Goal: Task Accomplishment & Management: Manage account settings

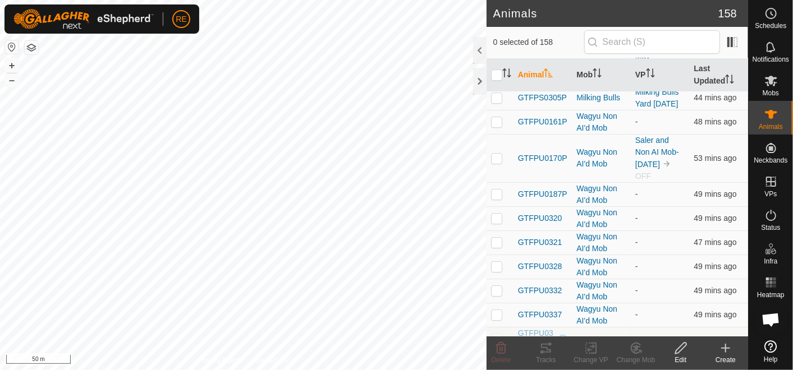
scroll to position [2161, 0]
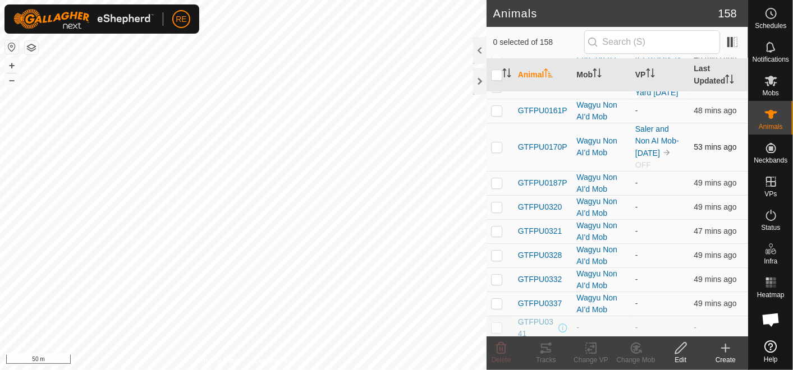
click at [500, 152] on p-checkbox at bounding box center [496, 147] width 11 height 9
checkbox input "true"
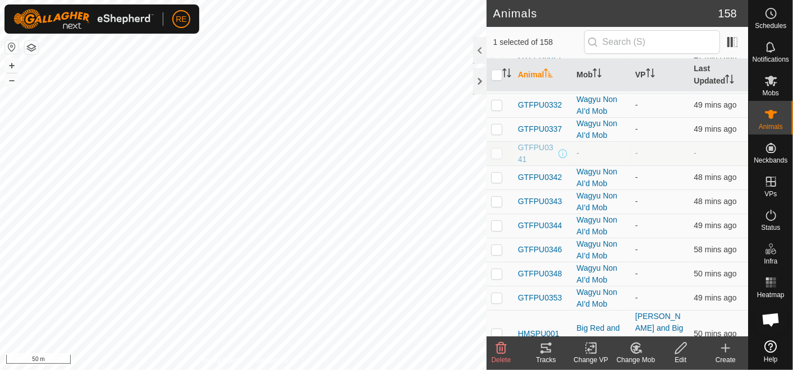
scroll to position [2360, 0]
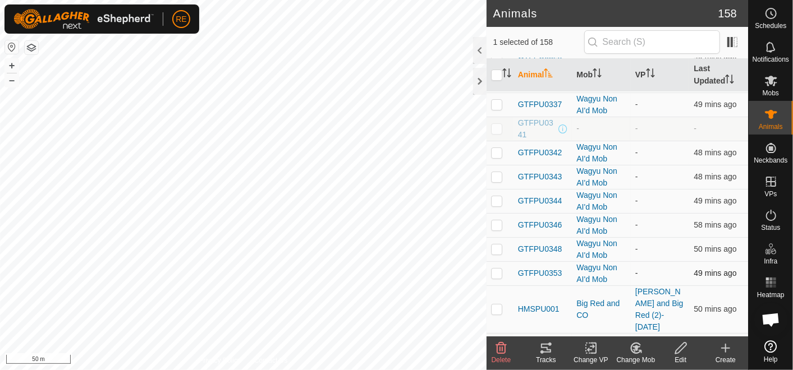
click at [497, 277] on p-checkbox at bounding box center [496, 273] width 11 height 9
checkbox input "true"
click at [498, 107] on p-checkbox at bounding box center [496, 104] width 11 height 9
checkbox input "true"
click at [492, 157] on p-checkbox at bounding box center [496, 152] width 11 height 9
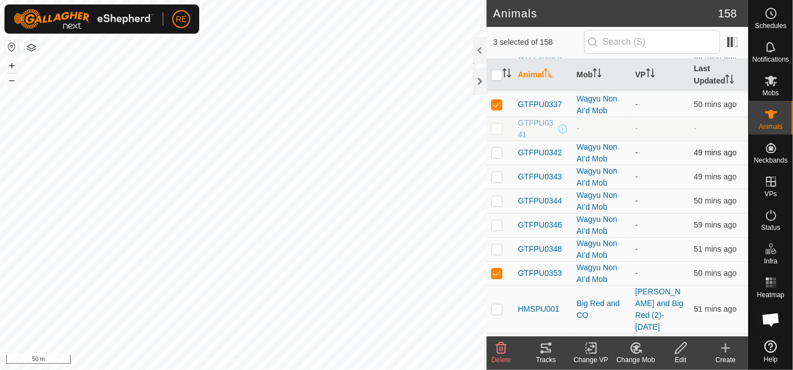
checkbox input "true"
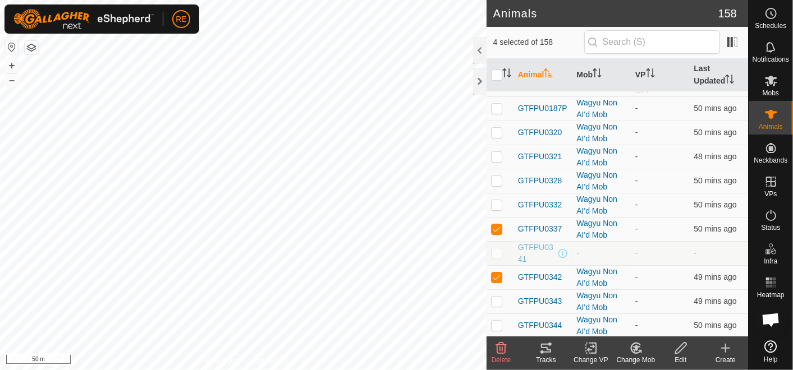
scroll to position [2211, 0]
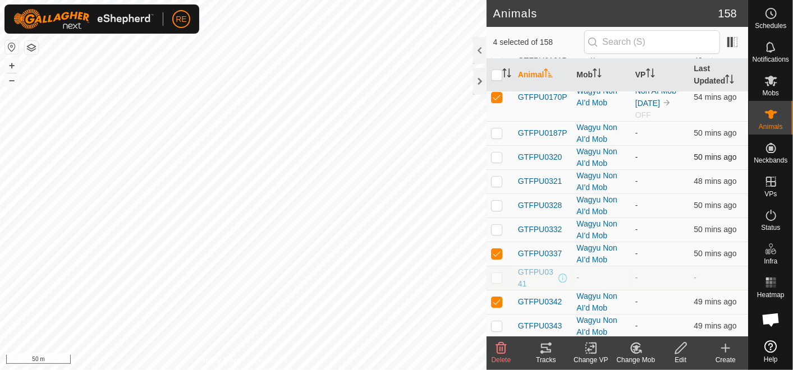
click at [497, 162] on p-checkbox at bounding box center [496, 157] width 11 height 9
checkbox input "true"
click at [496, 237] on td at bounding box center [500, 230] width 27 height 24
checkbox input "true"
click at [494, 209] on p-checkbox at bounding box center [496, 205] width 11 height 9
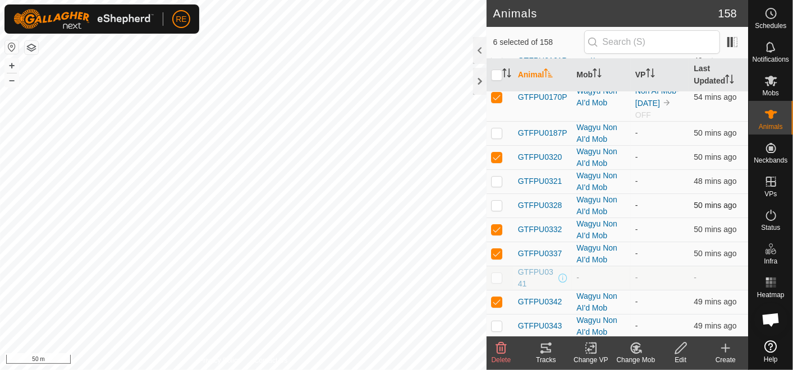
checkbox input "true"
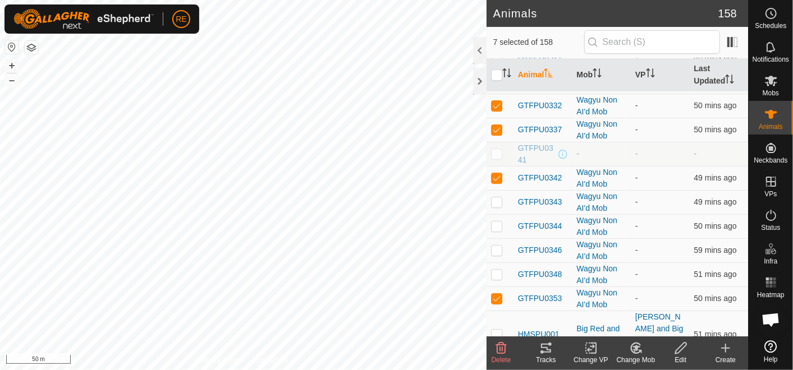
scroll to position [2336, 0]
click at [498, 274] on p-checkbox at bounding box center [496, 273] width 11 height 9
checkbox input "true"
click at [494, 250] on p-checkbox at bounding box center [496, 249] width 11 height 9
checkbox input "true"
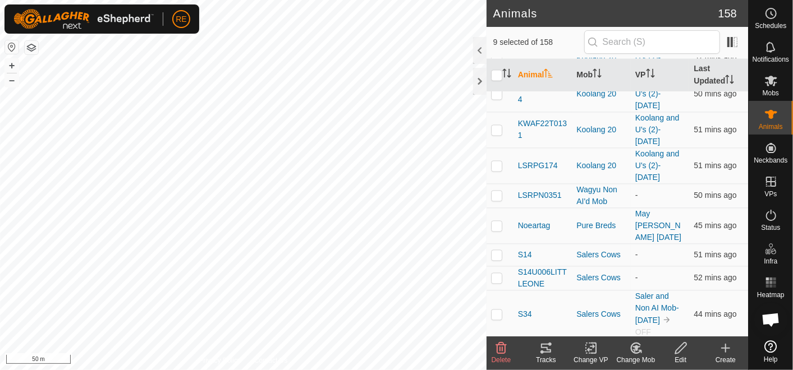
scroll to position [3674, 0]
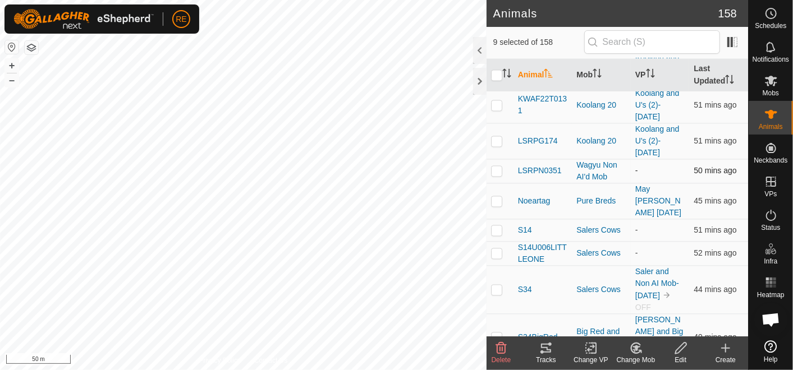
click at [497, 166] on p-checkbox at bounding box center [496, 170] width 11 height 9
checkbox input "true"
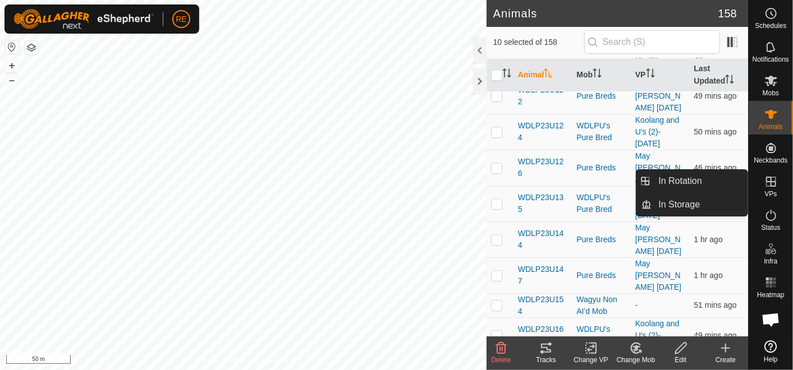
scroll to position [4372, 0]
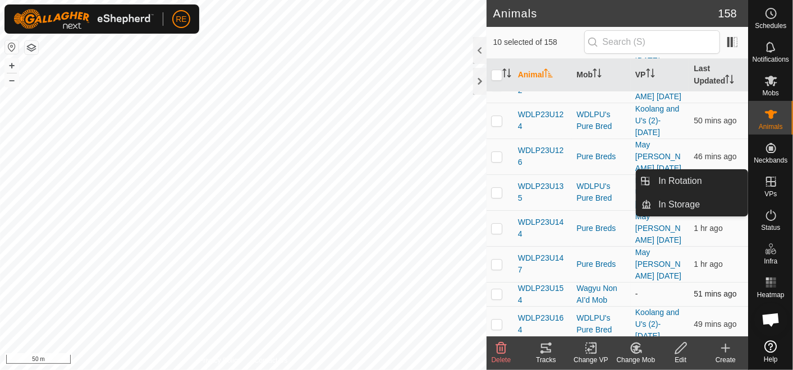
click at [498, 290] on p-checkbox at bounding box center [496, 294] width 11 height 9
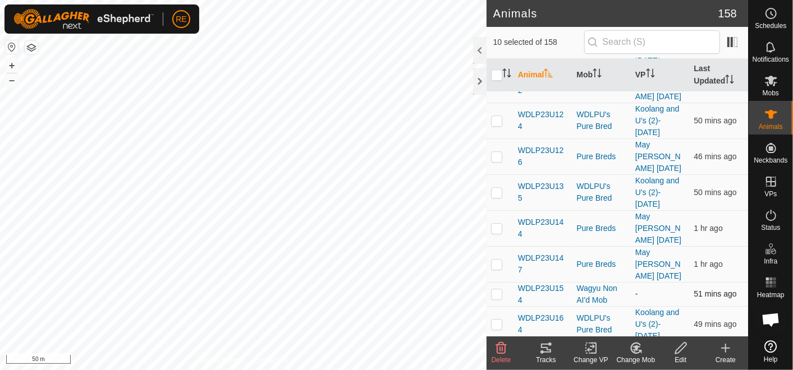
checkbox input "true"
drag, startPoint x: 742, startPoint y: 331, endPoint x: 696, endPoint y: 12, distance: 322.6
click at [696, 12] on h2 "Animals" at bounding box center [605, 13] width 225 height 13
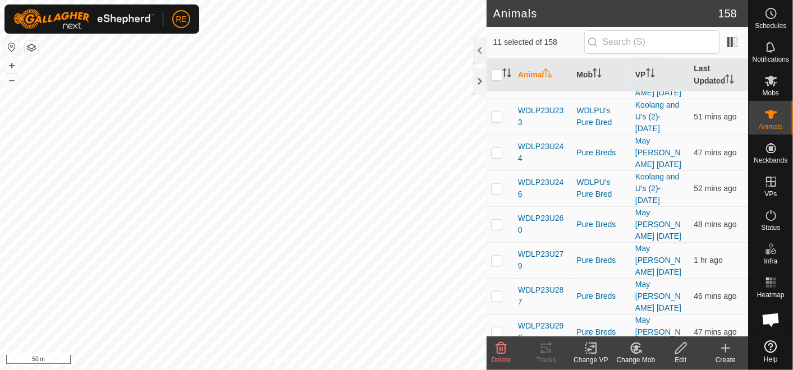
scroll to position [4981, 0]
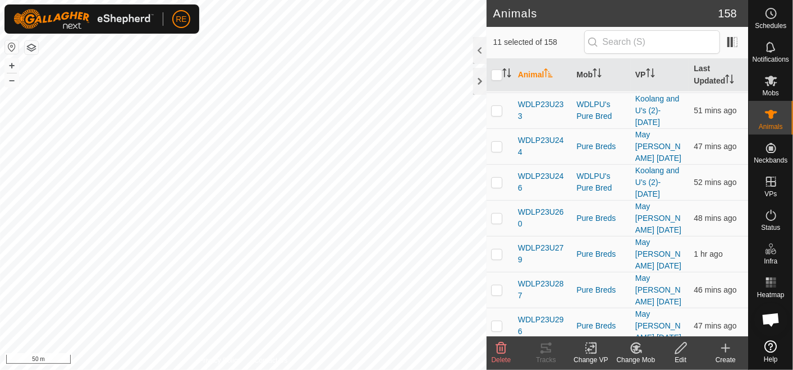
click at [494, 351] on p-checkbox at bounding box center [496, 355] width 11 height 9
checkbox input "true"
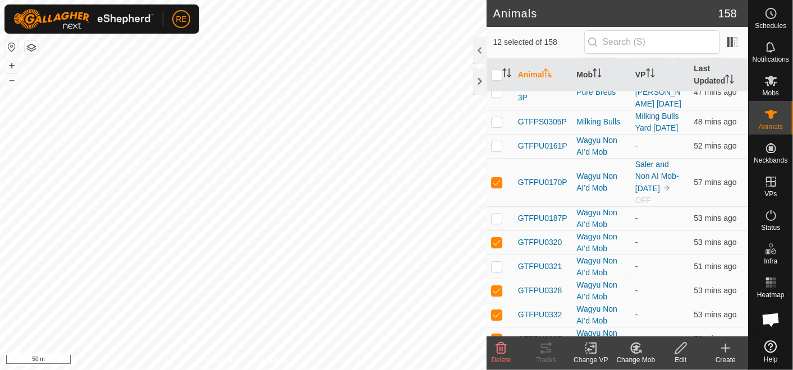
scroll to position [2113, 0]
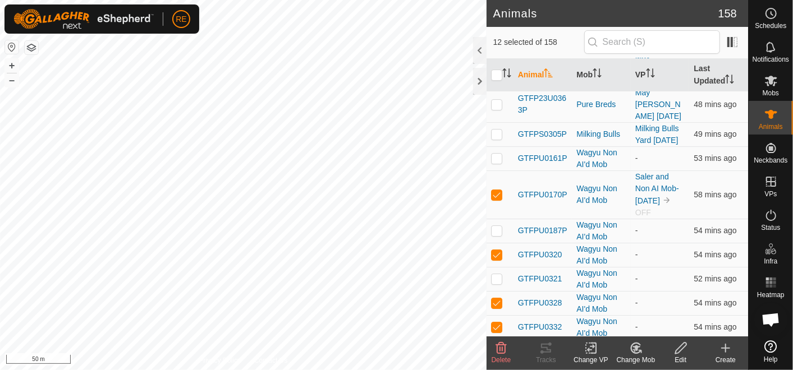
click at [641, 352] on icon at bounding box center [636, 348] width 14 height 13
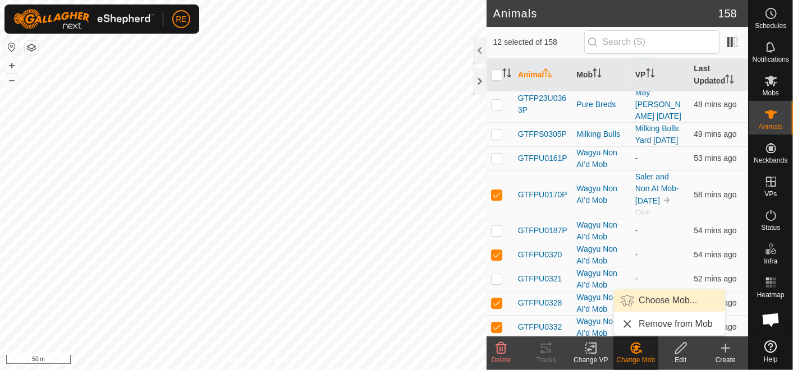
click at [667, 301] on link "Choose Mob..." at bounding box center [669, 301] width 111 height 22
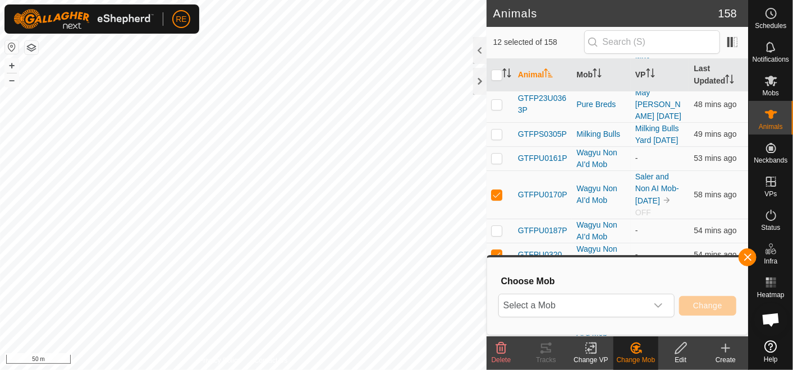
click at [667, 301] on div "dropdown trigger" at bounding box center [658, 306] width 22 height 22
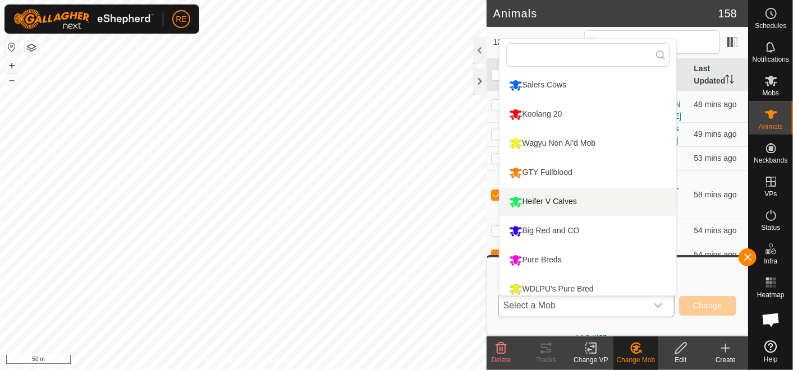
click at [556, 200] on li "Heifer V Calves" at bounding box center [587, 202] width 177 height 28
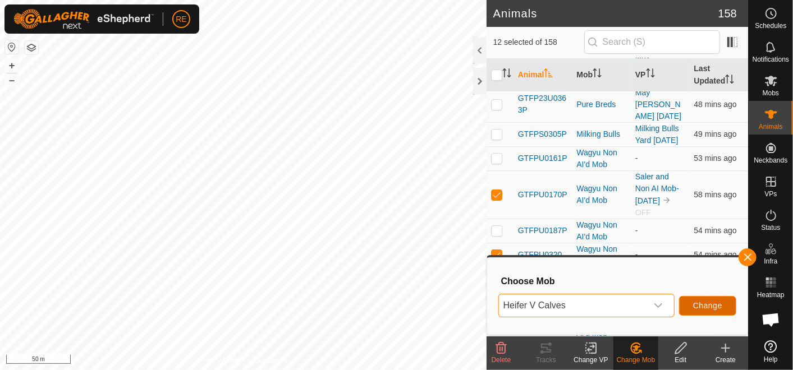
click at [700, 306] on span "Change" at bounding box center [707, 305] width 29 height 9
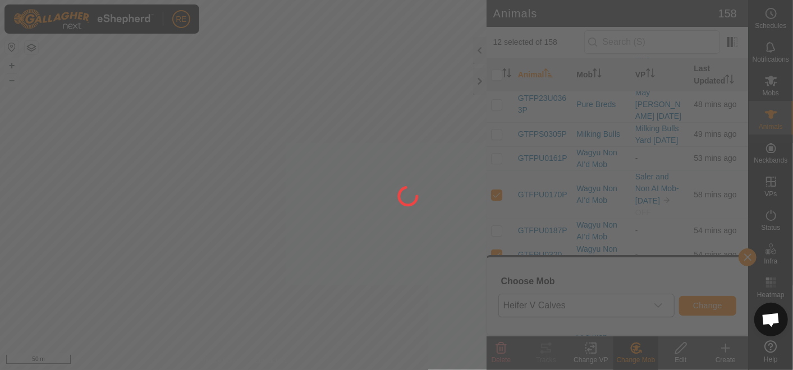
checkbox input "false"
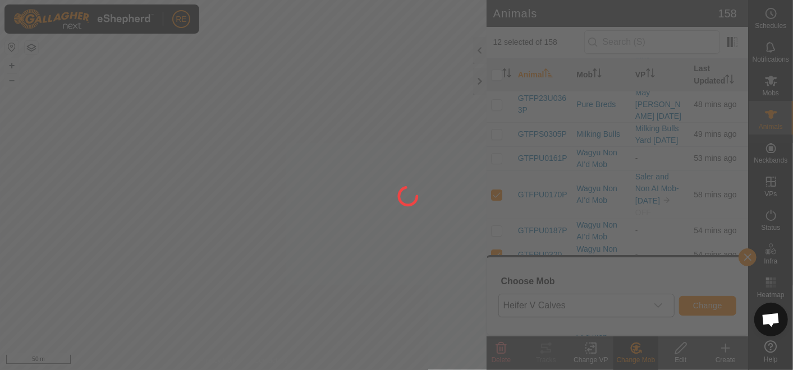
checkbox input "false"
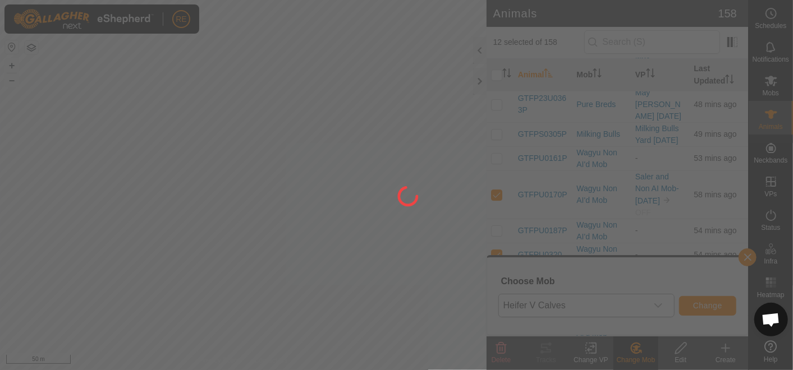
checkbox input "false"
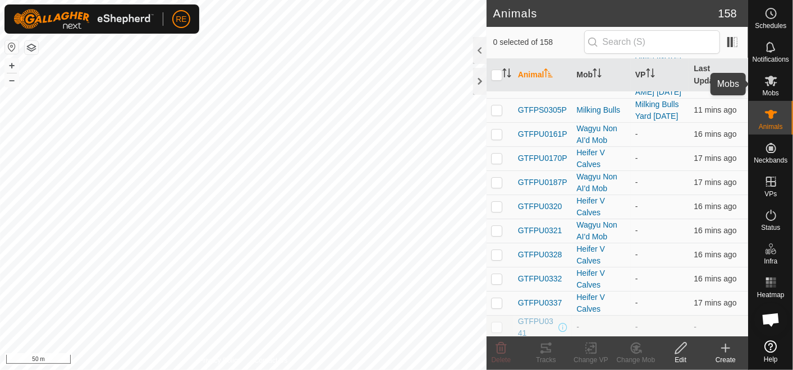
click at [775, 80] on icon at bounding box center [770, 80] width 13 height 13
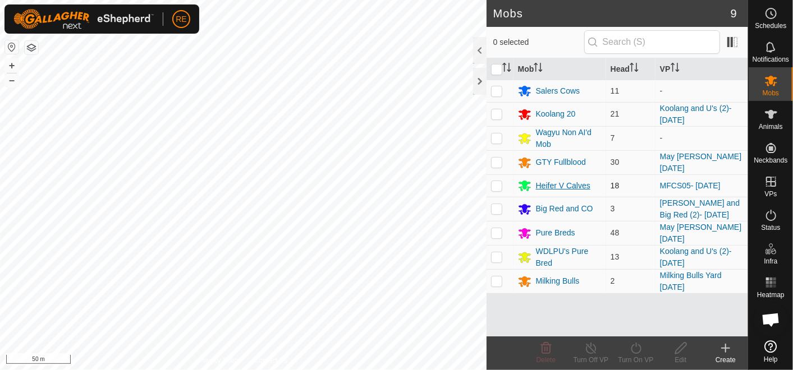
click at [562, 182] on div "Heifer V Calves" at bounding box center [563, 186] width 54 height 12
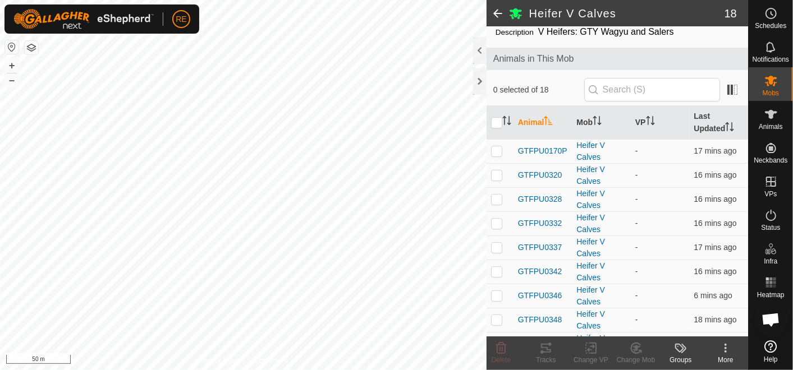
scroll to position [31, 0]
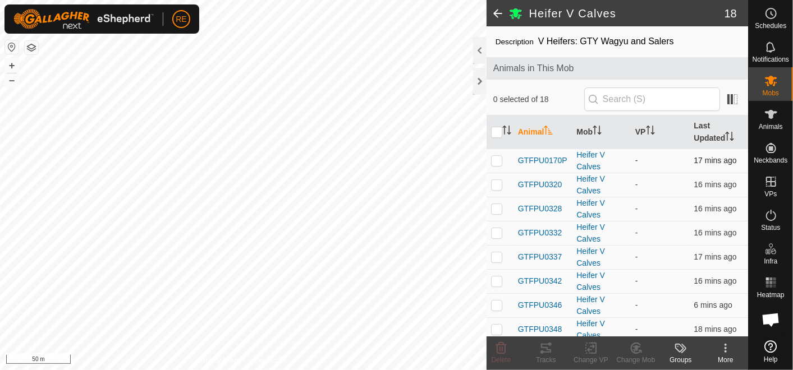
click at [494, 157] on p-checkbox at bounding box center [496, 160] width 11 height 9
checkbox input "true"
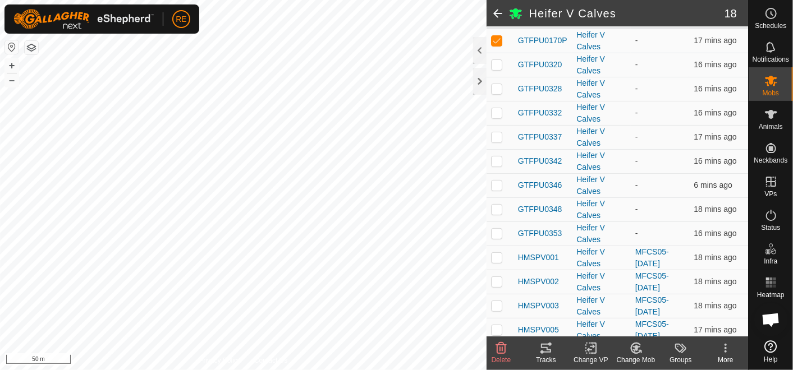
scroll to position [153, 0]
click at [494, 232] on p-checkbox at bounding box center [496, 231] width 11 height 9
checkbox input "true"
click at [492, 208] on p-checkbox at bounding box center [496, 207] width 11 height 9
checkbox input "true"
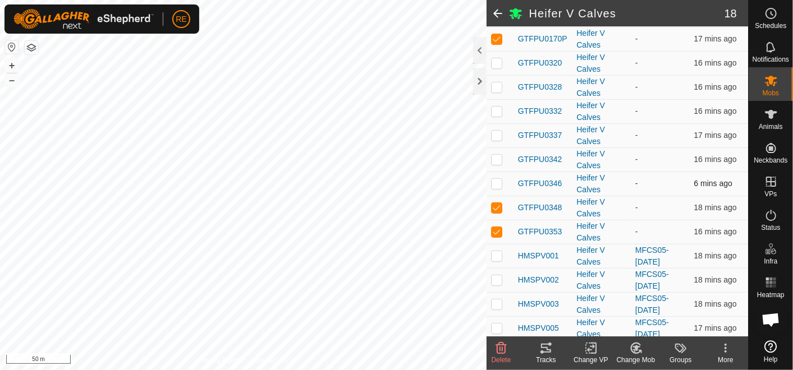
click at [498, 182] on p-checkbox at bounding box center [496, 183] width 11 height 9
checkbox input "true"
click at [495, 157] on p-checkbox at bounding box center [496, 159] width 11 height 9
checkbox input "true"
click at [494, 134] on p-checkbox at bounding box center [496, 135] width 11 height 9
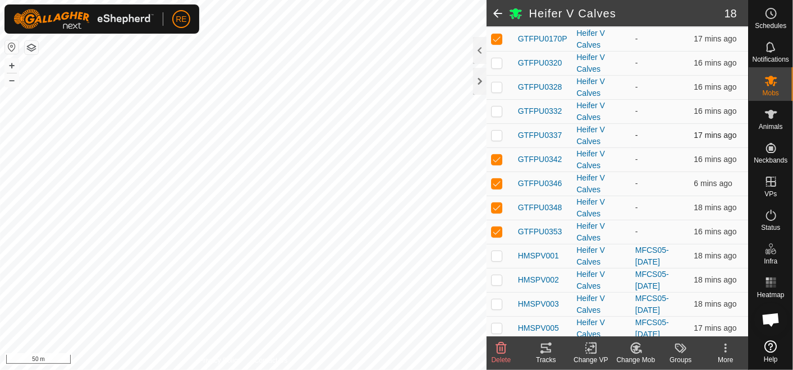
checkbox input "true"
click at [496, 109] on p-checkbox at bounding box center [496, 111] width 11 height 9
checkbox input "true"
click at [495, 84] on p-checkbox at bounding box center [496, 86] width 11 height 9
checkbox input "true"
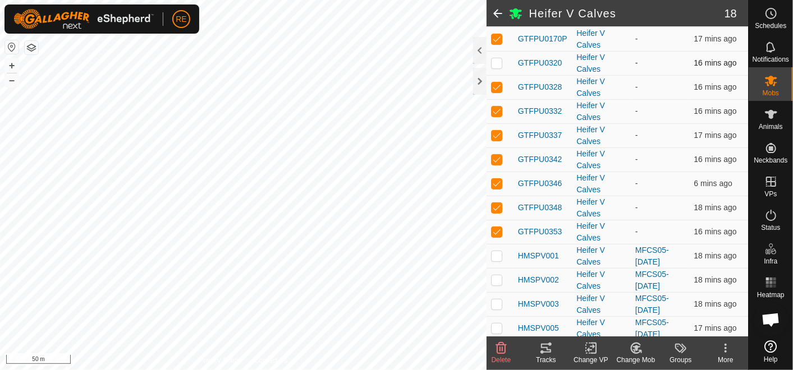
click at [495, 60] on p-checkbox at bounding box center [496, 62] width 11 height 9
checkbox input "true"
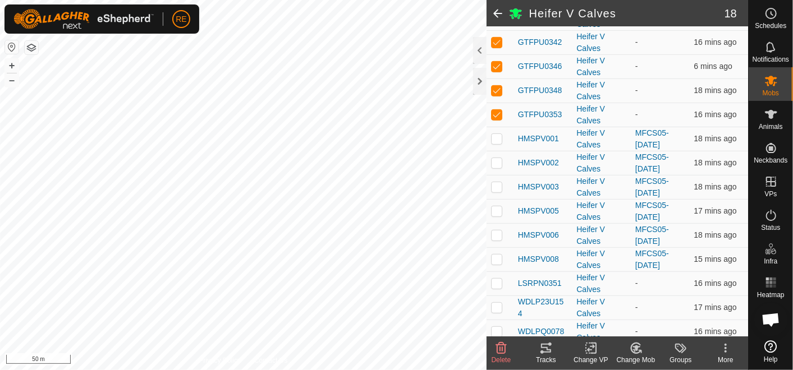
scroll to position [275, 0]
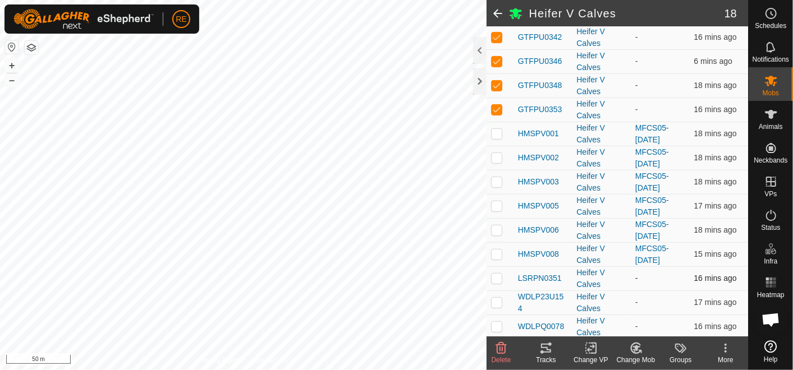
click at [497, 277] on p-checkbox at bounding box center [496, 278] width 11 height 9
checkbox input "true"
click at [497, 303] on p-checkbox at bounding box center [496, 302] width 11 height 9
checkbox input "true"
click at [497, 328] on p-checkbox at bounding box center [496, 326] width 11 height 9
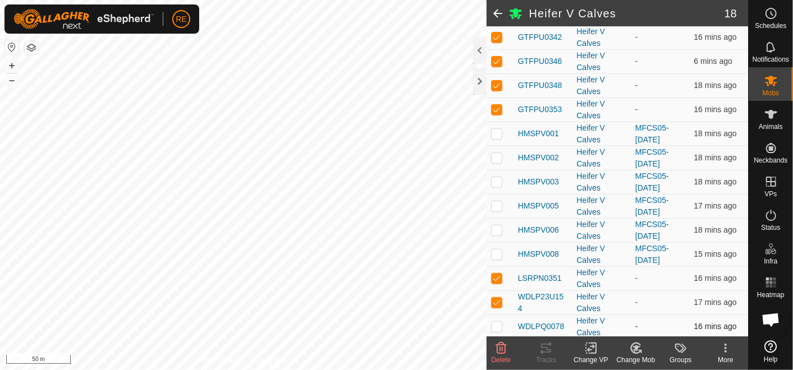
checkbox input "true"
click at [592, 352] on icon at bounding box center [591, 348] width 14 height 13
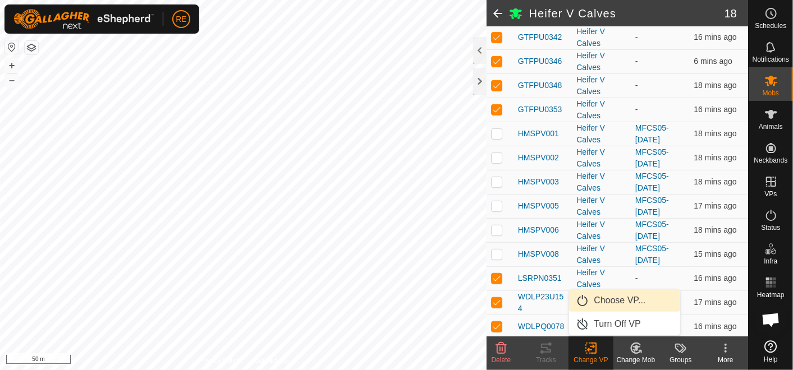
click at [611, 299] on link "Choose VP..." at bounding box center [624, 301] width 111 height 22
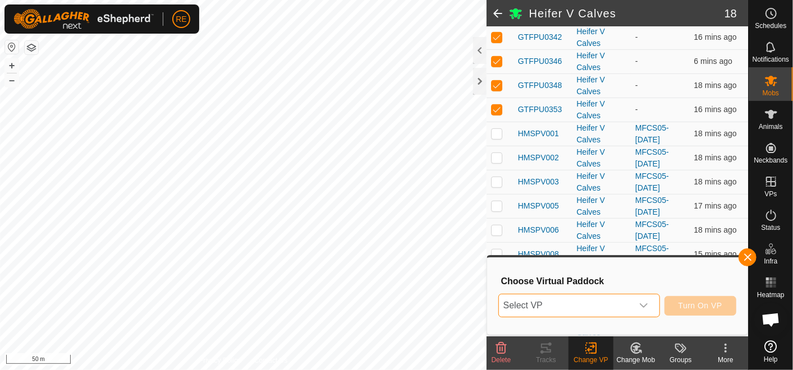
click at [611, 299] on span "Select VP" at bounding box center [566, 306] width 134 height 22
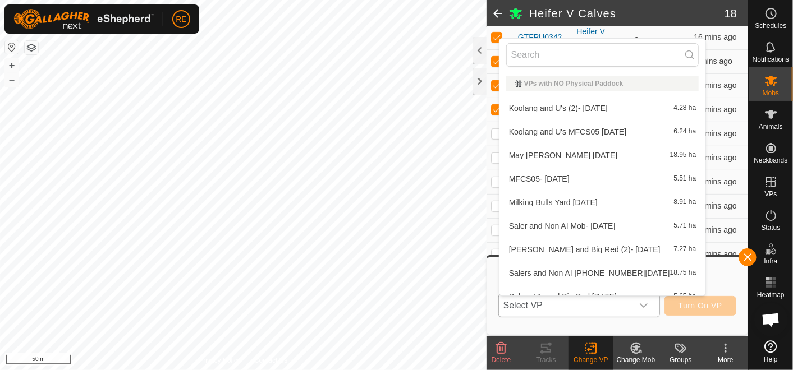
scroll to position [12, 0]
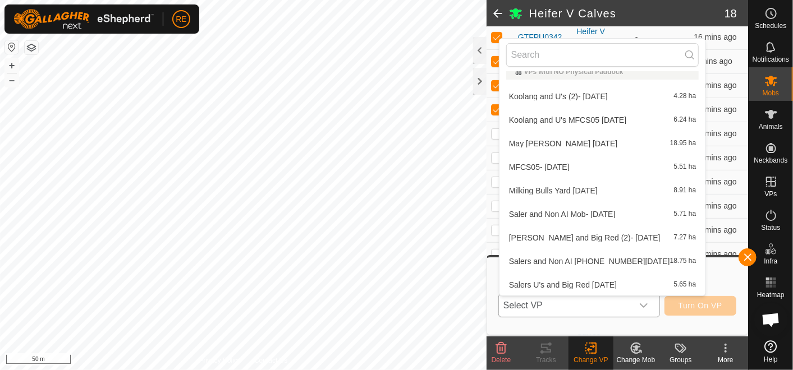
click at [564, 167] on li "MFCS05- [DATE] 5.51 ha" at bounding box center [602, 167] width 207 height 22
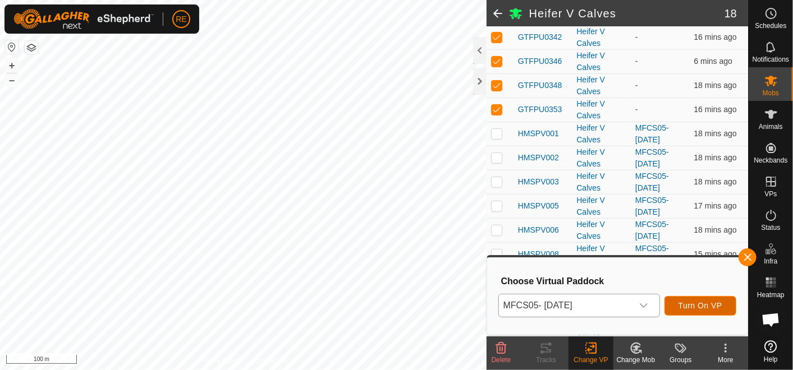
click at [704, 301] on span "Turn On VP" at bounding box center [700, 305] width 44 height 9
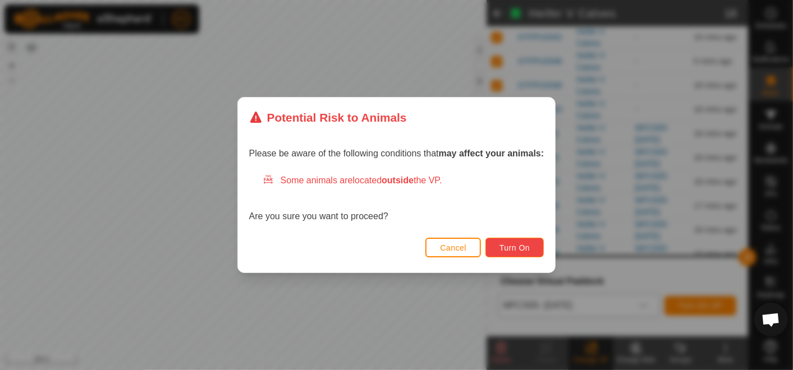
click at [513, 248] on span "Turn On" at bounding box center [514, 248] width 30 height 9
